Goal: Information Seeking & Learning: Learn about a topic

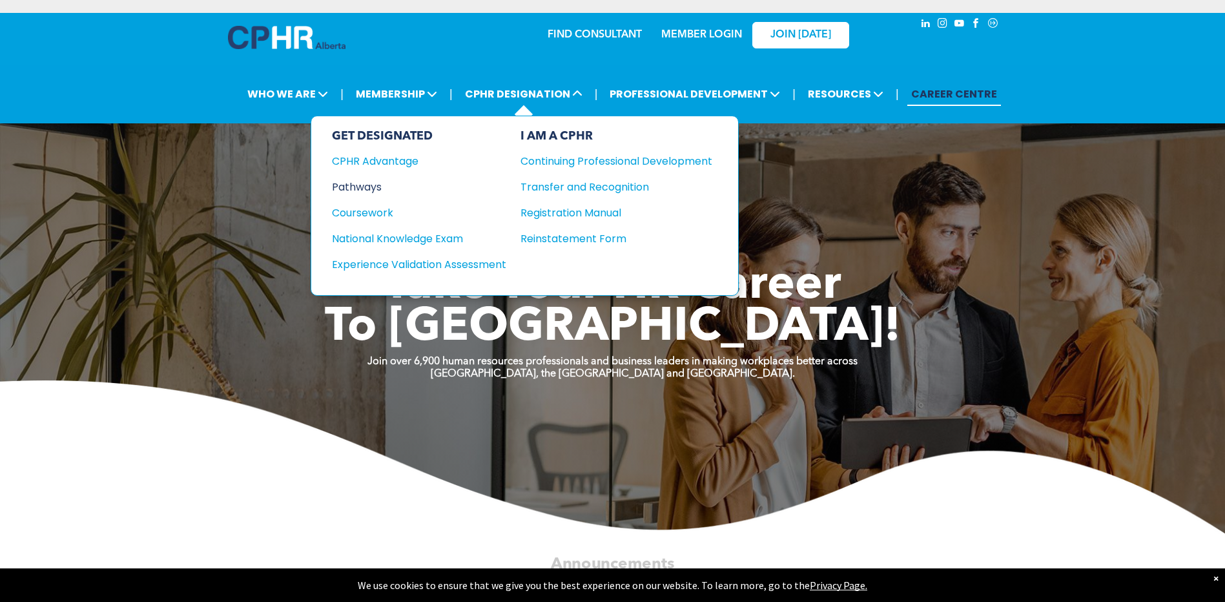
click at [375, 189] on div "Pathways" at bounding box center [410, 187] width 157 height 16
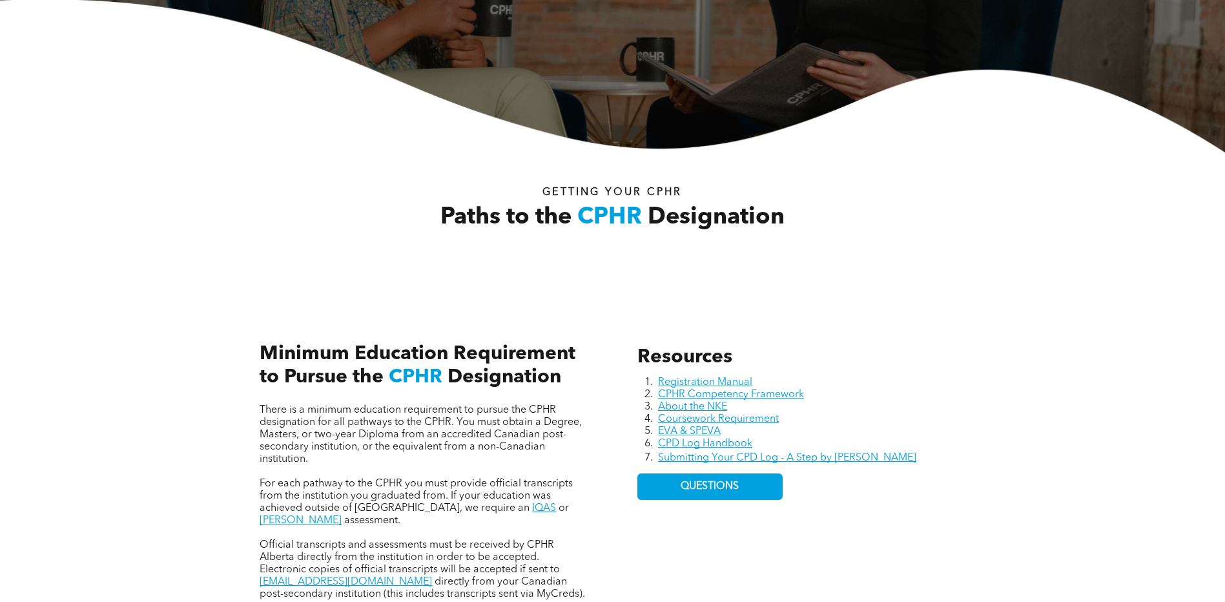
scroll to position [387, 0]
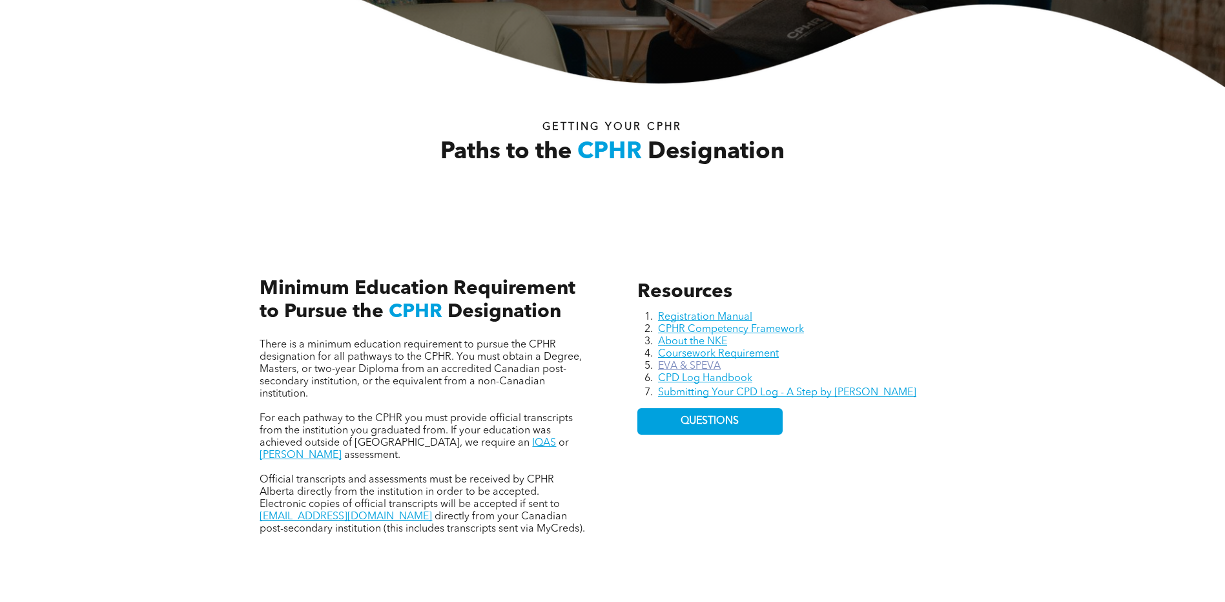
click at [703, 365] on link "EVA & SPEVA" at bounding box center [689, 366] width 63 height 10
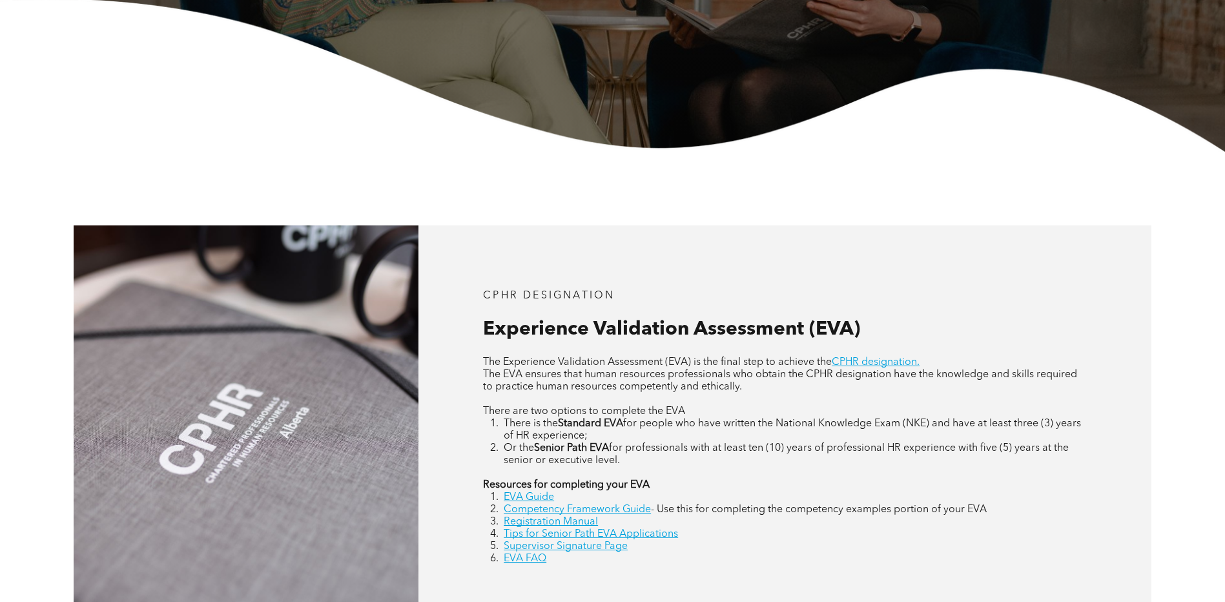
scroll to position [581, 0]
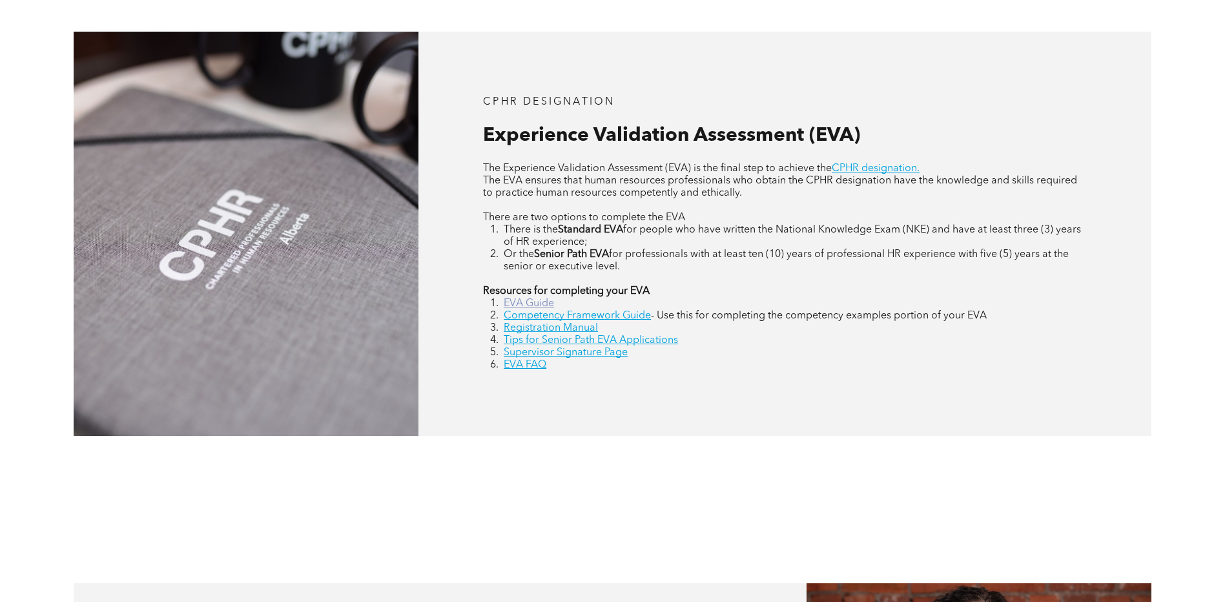
click at [539, 302] on link "EVA Guide" at bounding box center [529, 303] width 50 height 10
click at [861, 167] on link "CPHR designation." at bounding box center [876, 168] width 88 height 10
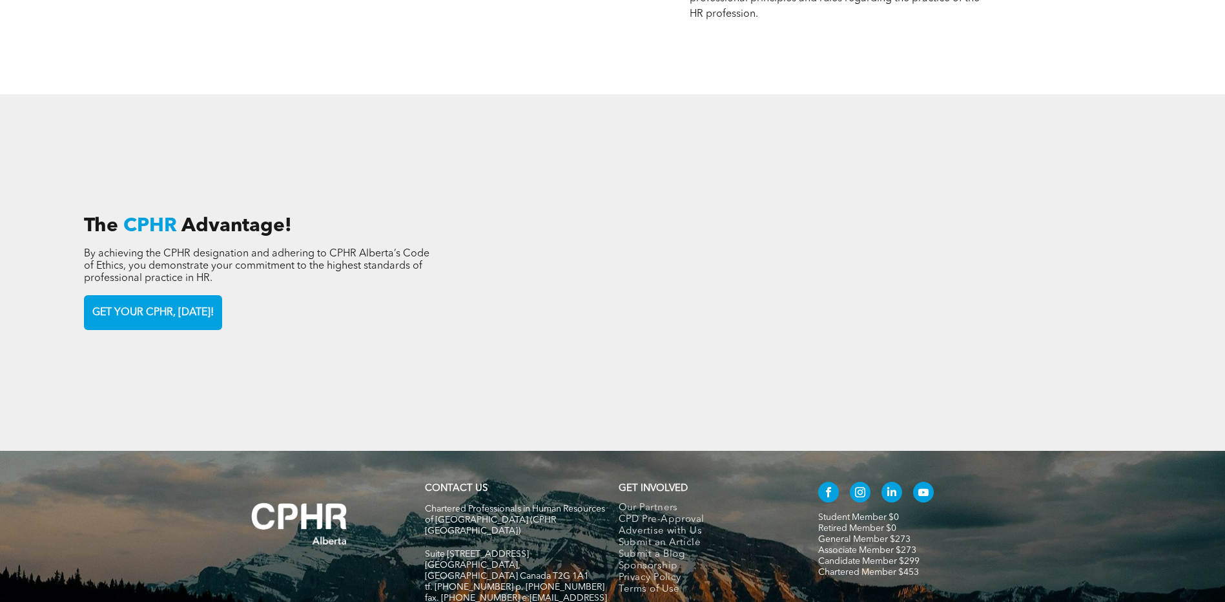
scroll to position [1937, 0]
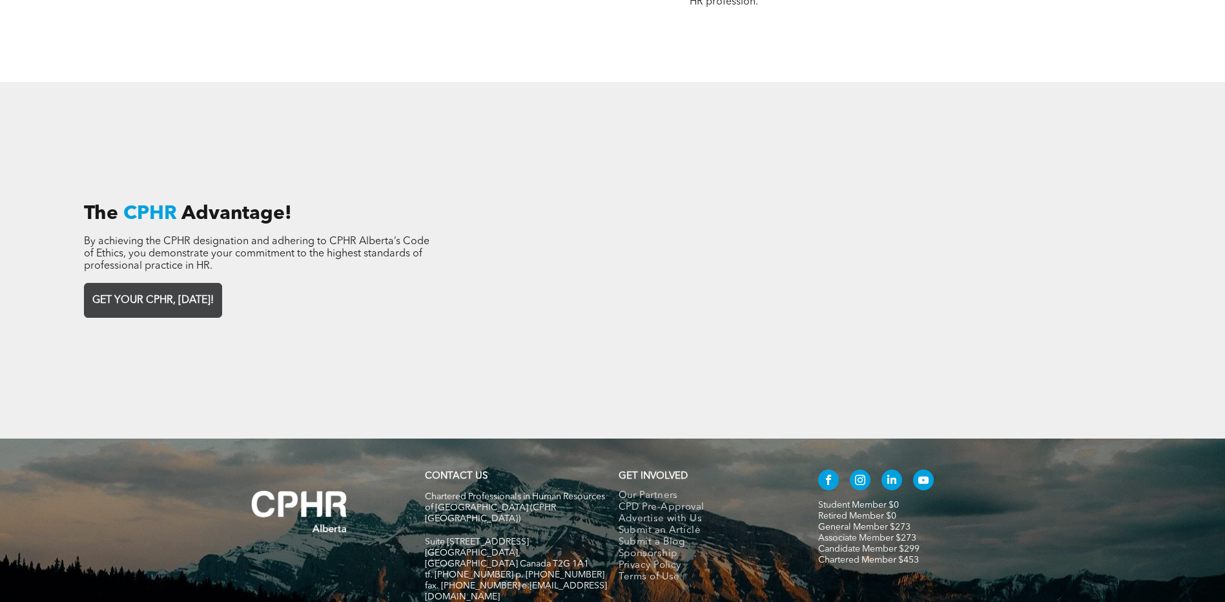
click at [171, 291] on span "GET YOUR CPHR, TODAY!" at bounding box center [153, 300] width 130 height 25
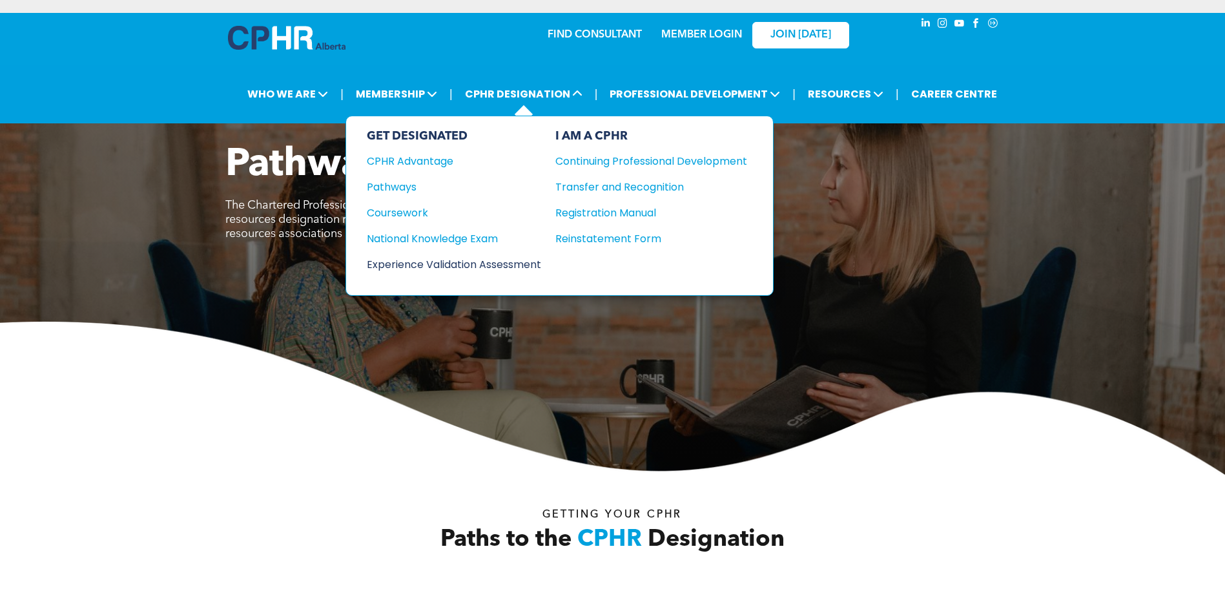
click at [411, 269] on div "Experience Validation Assessment" at bounding box center [445, 264] width 157 height 16
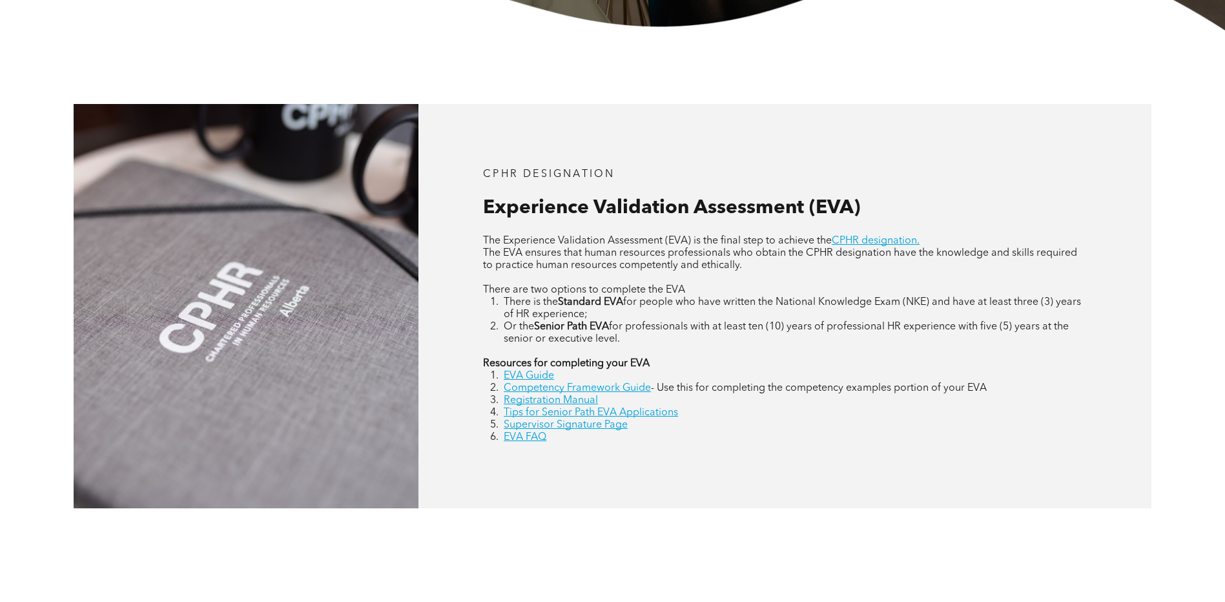
scroll to position [517, 0]
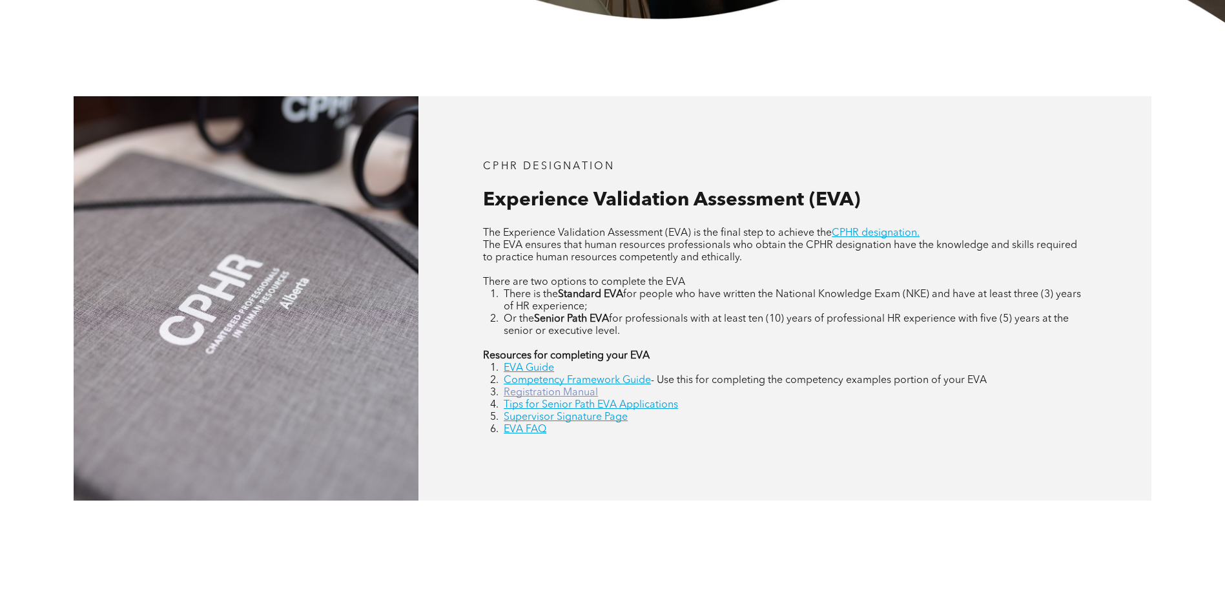
click at [541, 395] on link "Registration Manual" at bounding box center [551, 392] width 94 height 10
click at [527, 432] on link "EVA FAQ" at bounding box center [525, 429] width 43 height 10
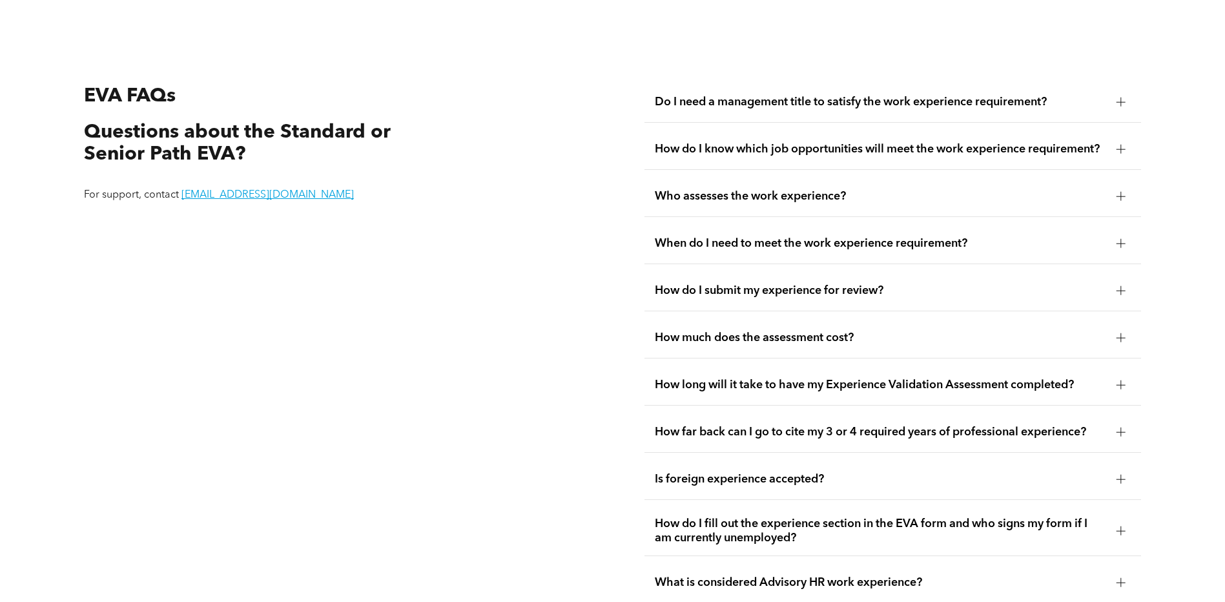
scroll to position [2427, 0]
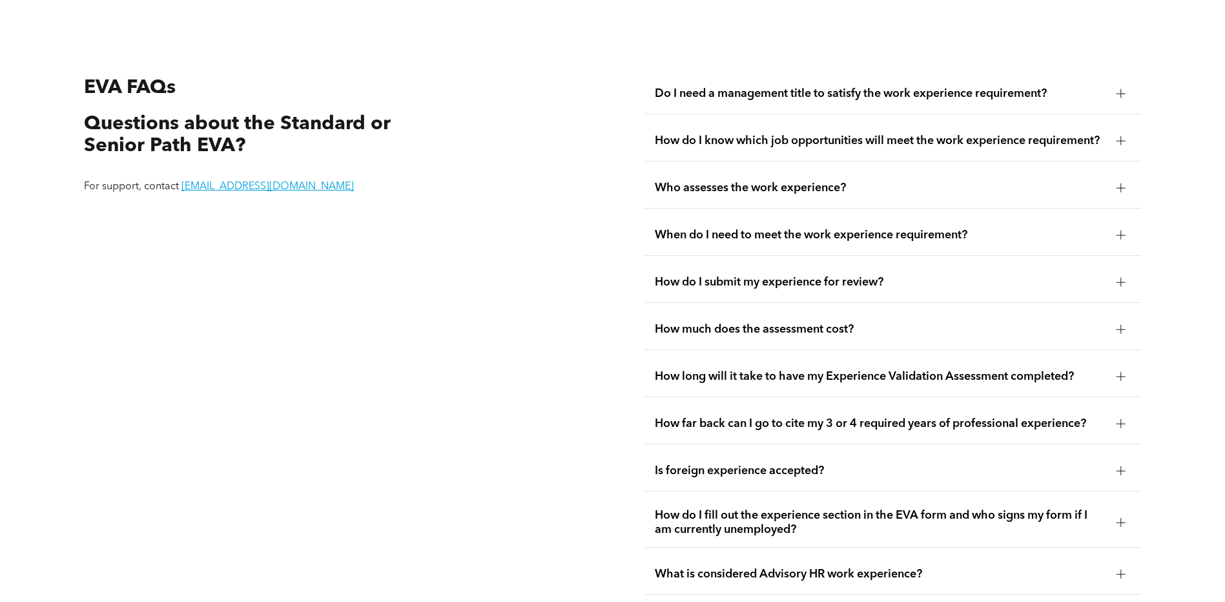
click at [706, 87] on span "Do I need a management title to satisfy the work experience requirement?" at bounding box center [880, 94] width 451 height 14
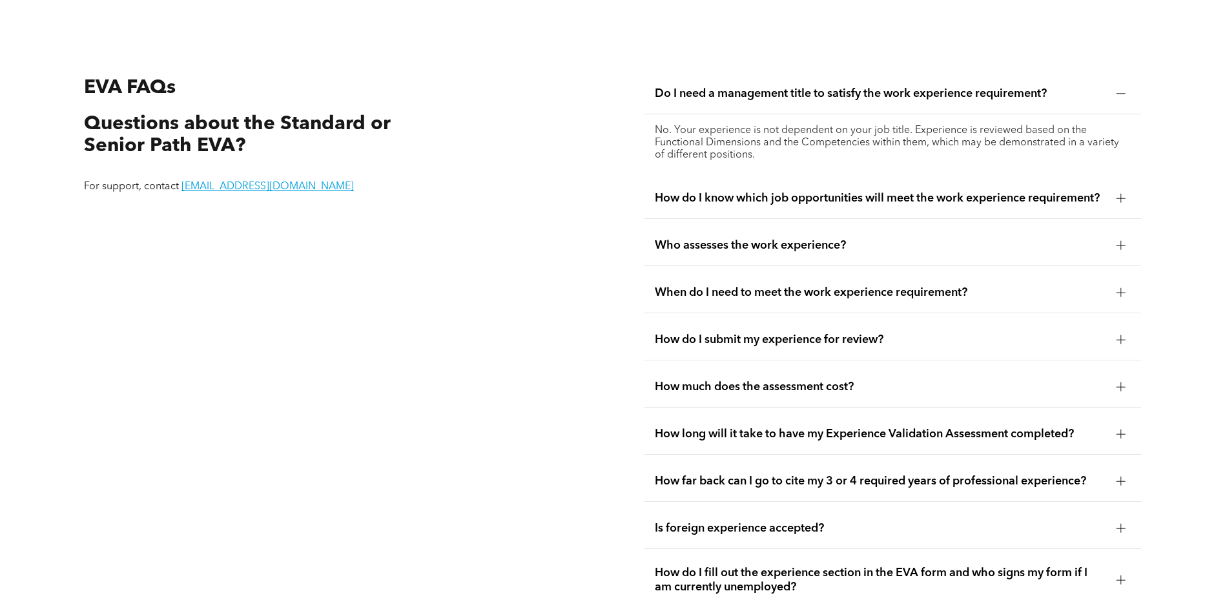
click at [790, 285] on span "When do I need to meet the work experience requirement?" at bounding box center [880, 292] width 451 height 14
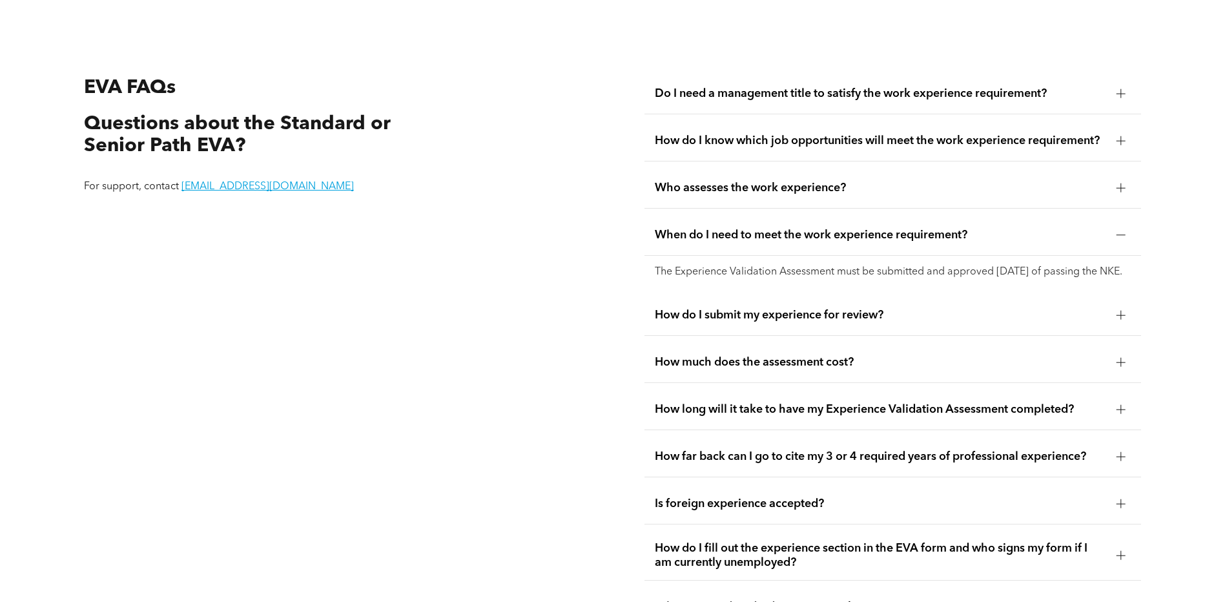
click at [873, 414] on span "How long will it take to have my Experience Validation Assessment completed?" at bounding box center [880, 409] width 451 height 14
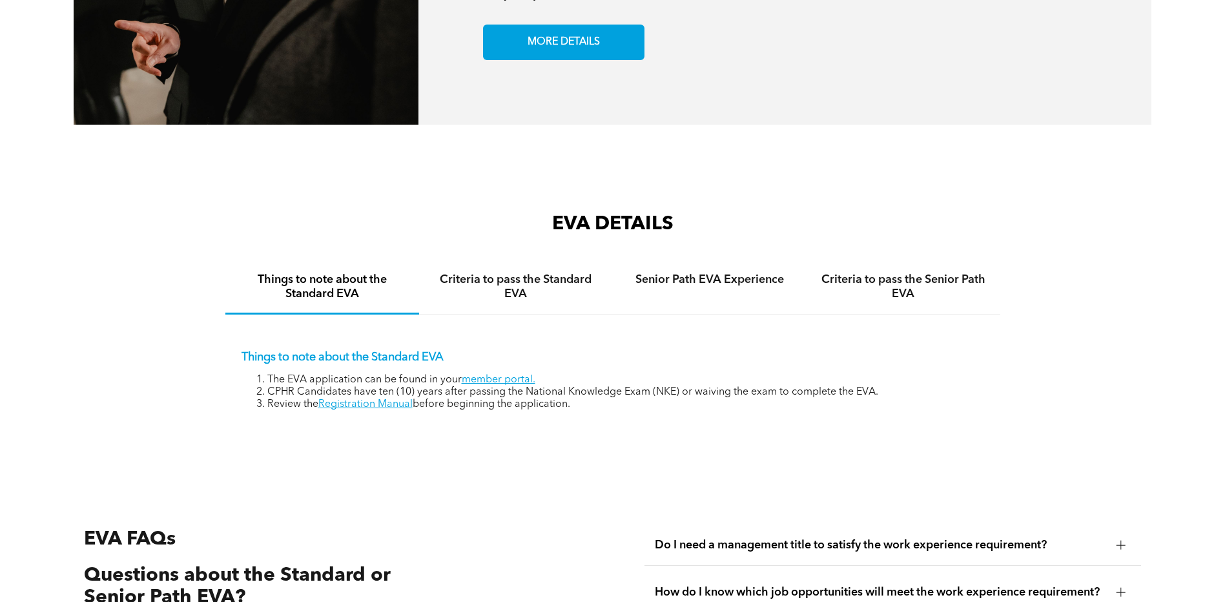
scroll to position [1910, 0]
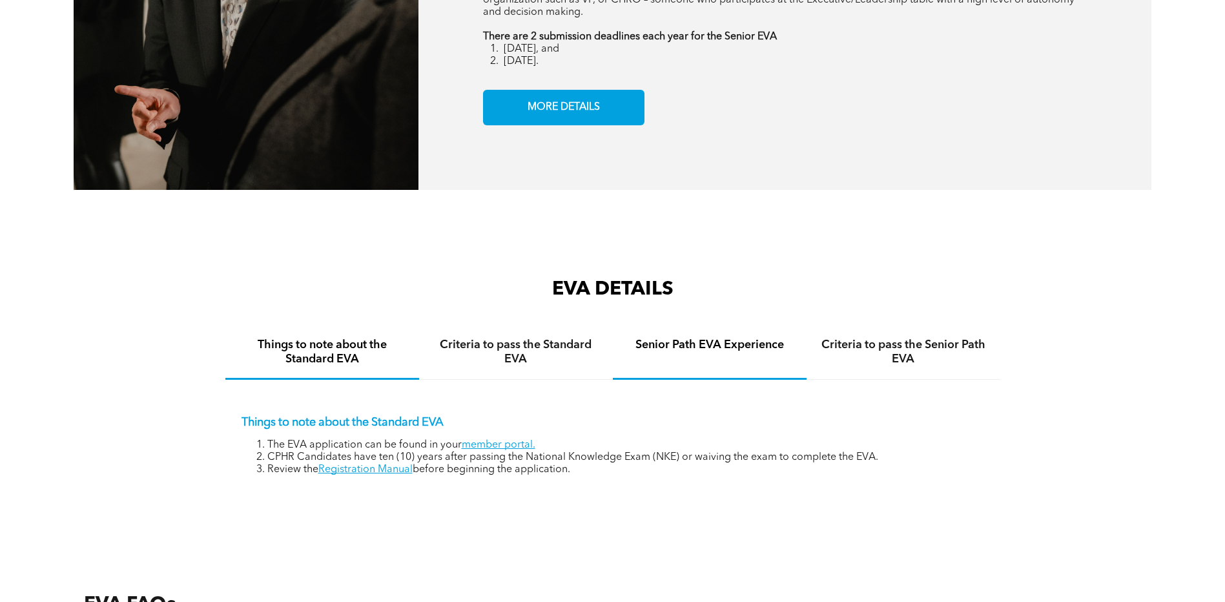
click at [688, 338] on h4 "Senior Path EVA Experience" at bounding box center [709, 345] width 170 height 14
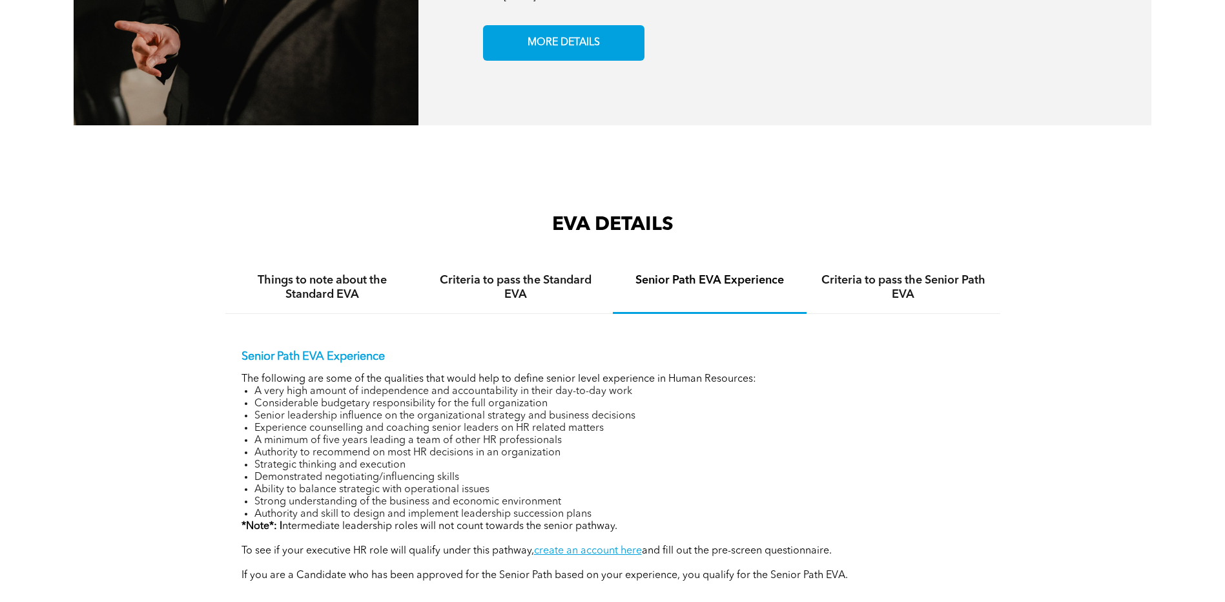
scroll to position [2039, 0]
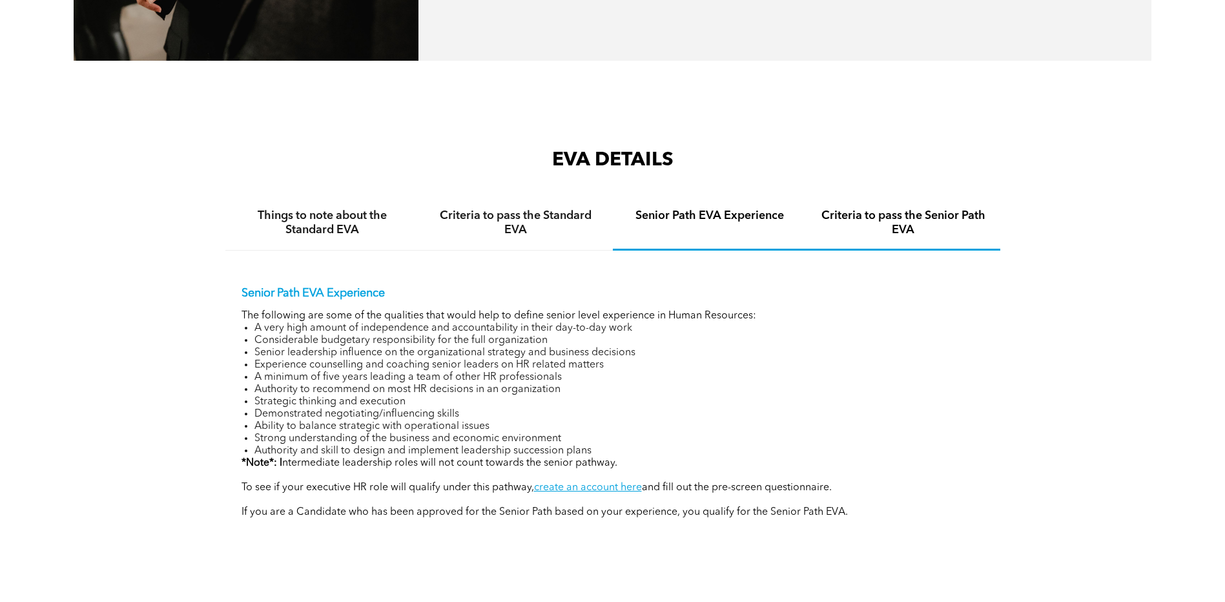
click at [883, 211] on h4 "Criteria to pass the Senior Path EVA" at bounding box center [903, 223] width 170 height 28
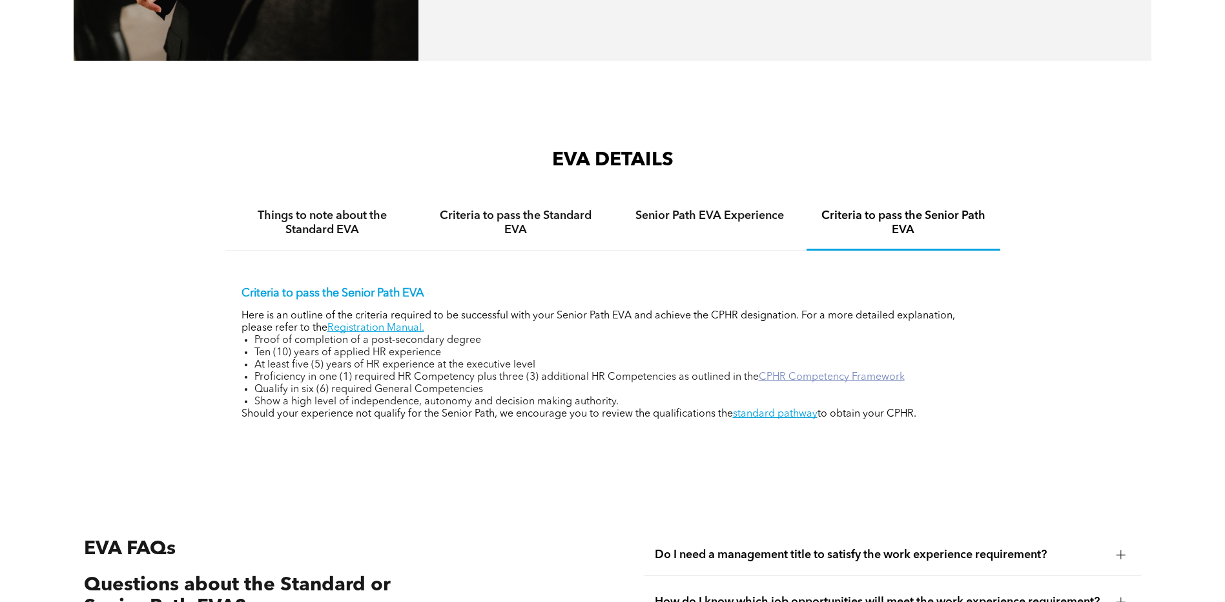
click at [821, 372] on link "CPHR Competency Framework" at bounding box center [832, 377] width 146 height 10
